Goal: Task Accomplishment & Management: Manage account settings

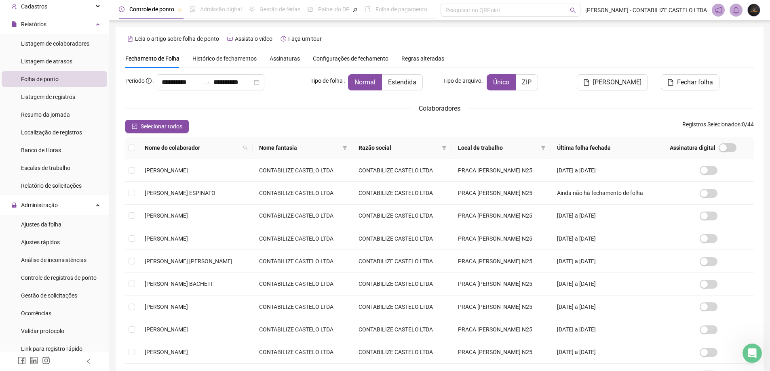
scroll to position [81, 0]
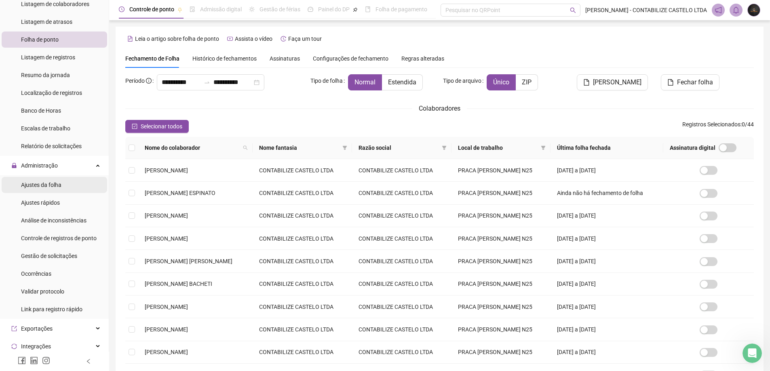
drag, startPoint x: 60, startPoint y: 183, endPoint x: 87, endPoint y: 177, distance: 28.1
click at [60, 183] on span "Ajustes da folha" at bounding box center [41, 185] width 40 height 6
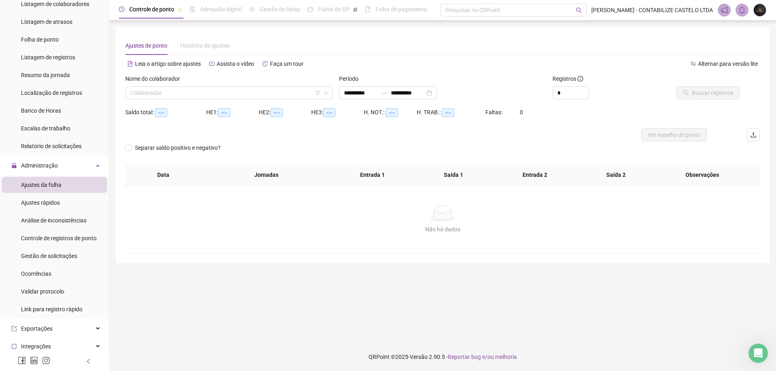
type input "**********"
click at [232, 85] on div "Nome do colaborador" at bounding box center [228, 80] width 207 height 12
click at [232, 98] on input "search" at bounding box center [225, 93] width 190 height 12
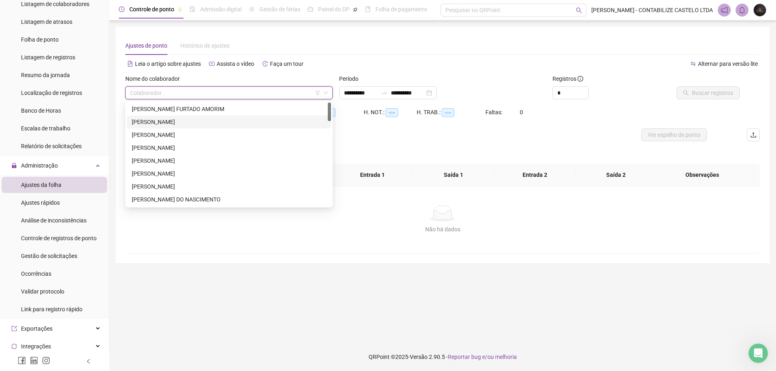
click at [194, 121] on div "[PERSON_NAME]" at bounding box center [229, 122] width 194 height 9
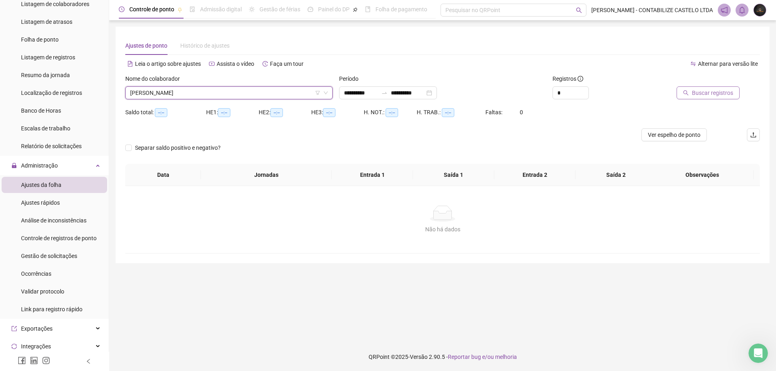
click at [688, 92] on icon "search" at bounding box center [686, 93] width 6 height 6
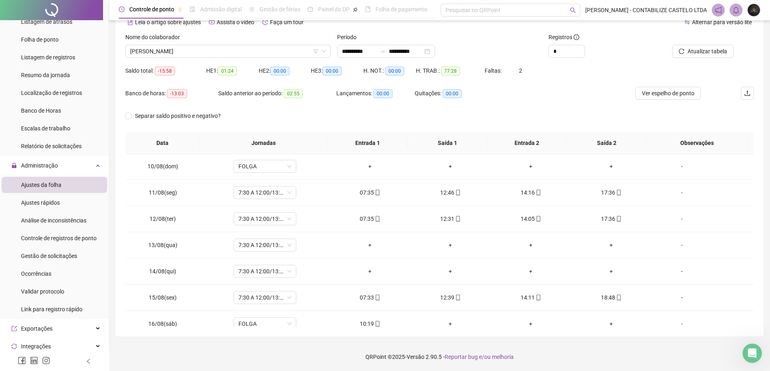
scroll to position [274, 0]
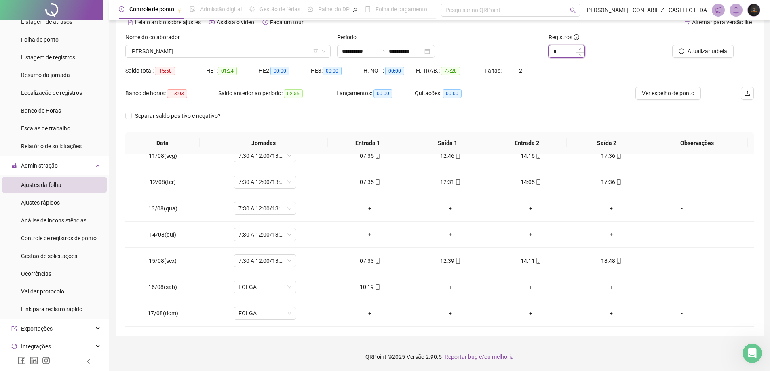
click at [580, 48] on icon "up" at bounding box center [580, 49] width 2 height 2
type input "*"
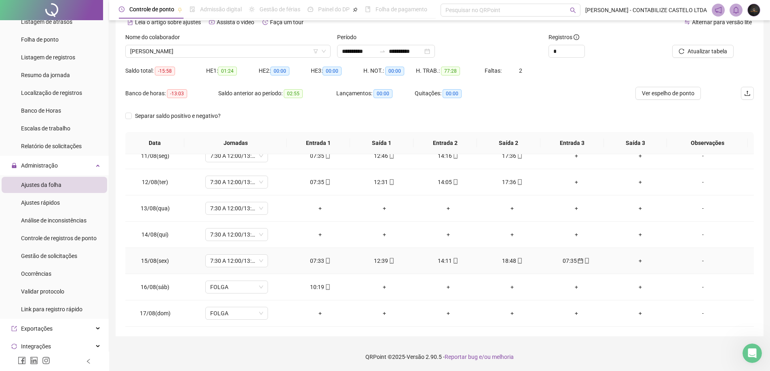
click at [570, 259] on div "07:35" at bounding box center [576, 261] width 51 height 9
type input "**********"
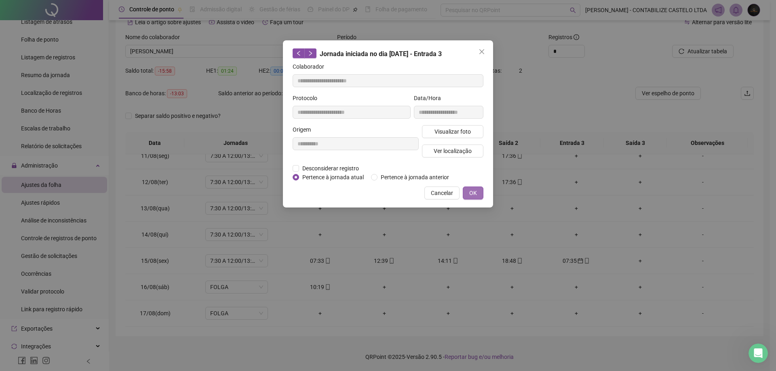
click at [472, 189] on span "OK" at bounding box center [473, 193] width 8 height 9
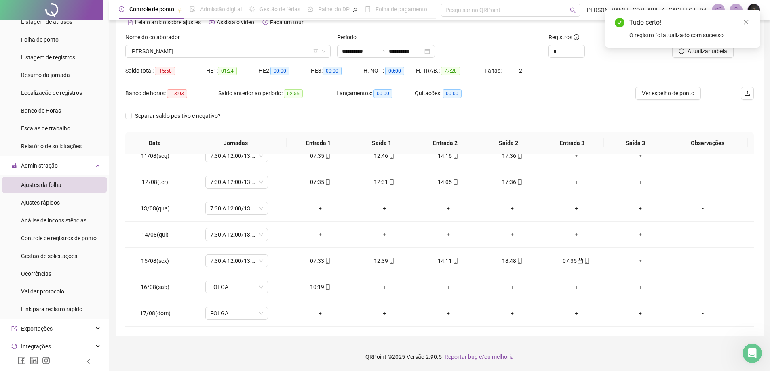
click at [680, 48] on div "Tudo certo! O registro foi atualizado com sucesso" at bounding box center [682, 29] width 155 height 38
click at [679, 48] on div "Tudo certo! O registro foi atualizado com sucesso" at bounding box center [682, 29] width 155 height 38
click at [745, 21] on icon "close" at bounding box center [746, 22] width 6 height 6
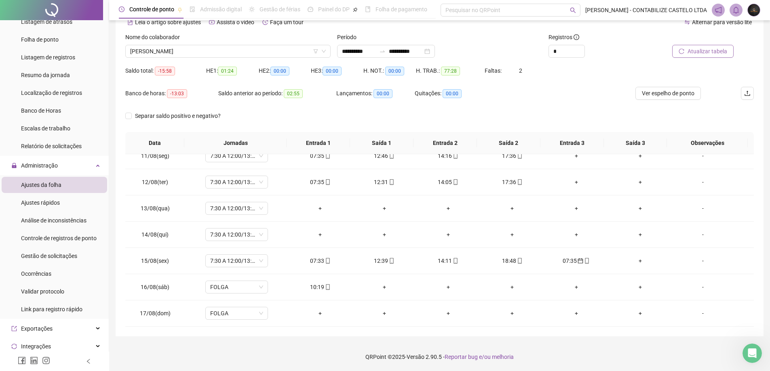
click at [696, 53] on span "Atualizar tabela" at bounding box center [707, 51] width 40 height 9
type input "*"
click at [581, 55] on icon "down" at bounding box center [579, 54] width 3 height 3
